Goal: Check status: Check status

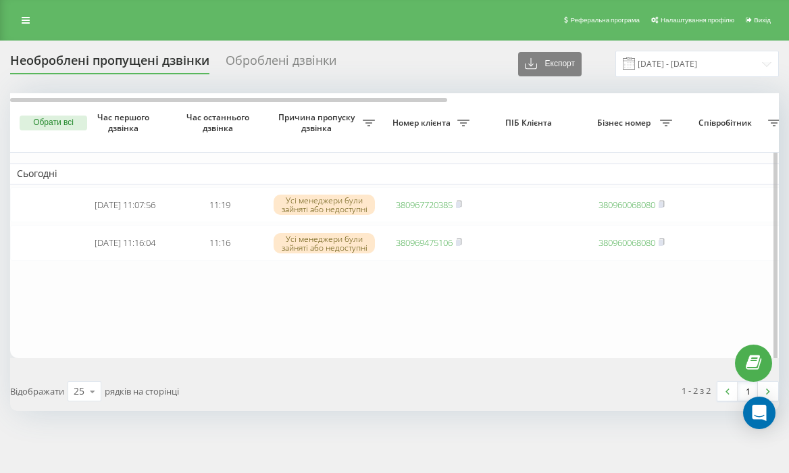
click at [441, 268] on table "Сьогодні [DATE] 11:07:56 11:19 Усі менеджери були зайняті або недоступні 380967…" at bounding box center [686, 225] width 1352 height 265
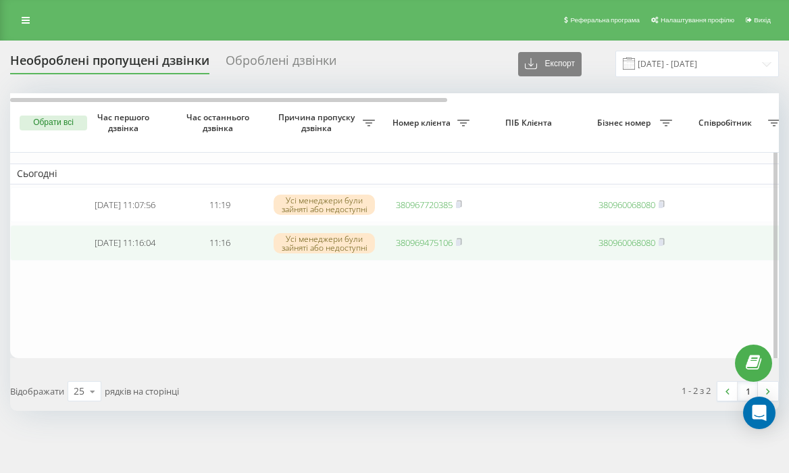
click at [431, 245] on link "380969475106" at bounding box center [424, 243] width 57 height 12
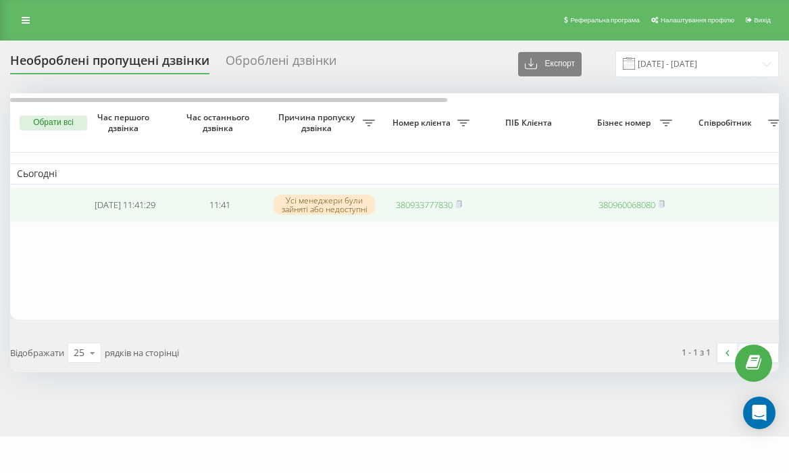
click at [440, 219] on td "380933777830" at bounding box center [429, 205] width 95 height 36
click at [429, 201] on link "380933777830" at bounding box center [424, 205] width 57 height 12
